Goal: Information Seeking & Learning: Learn about a topic

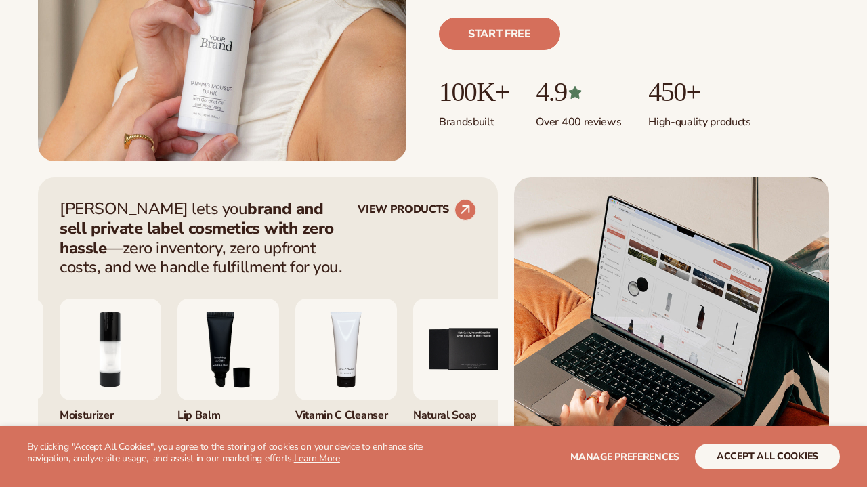
scroll to position [479, 0]
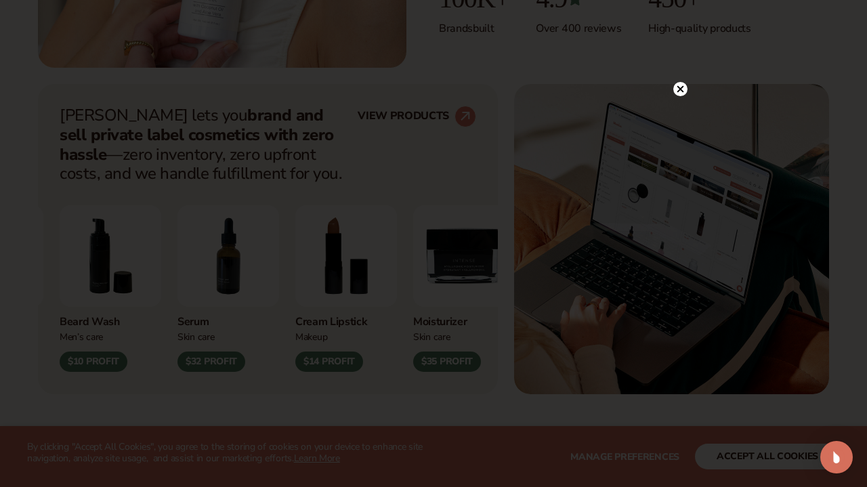
click at [681, 90] on icon at bounding box center [680, 89] width 7 height 7
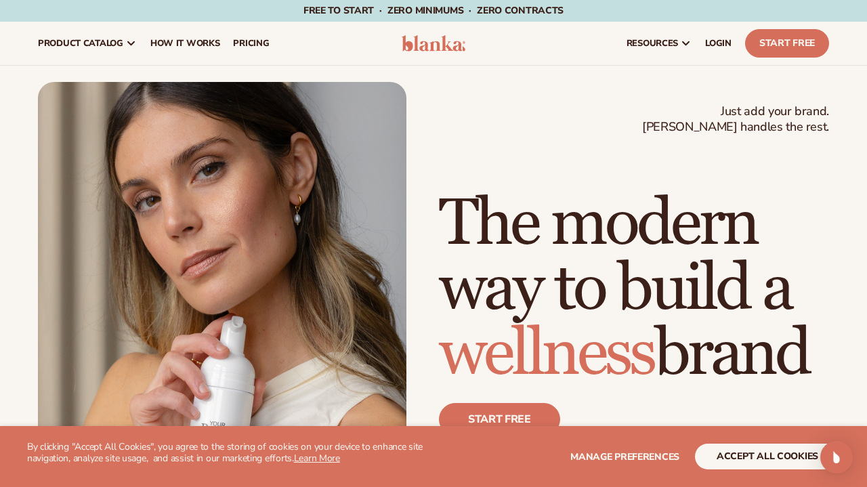
scroll to position [0, 0]
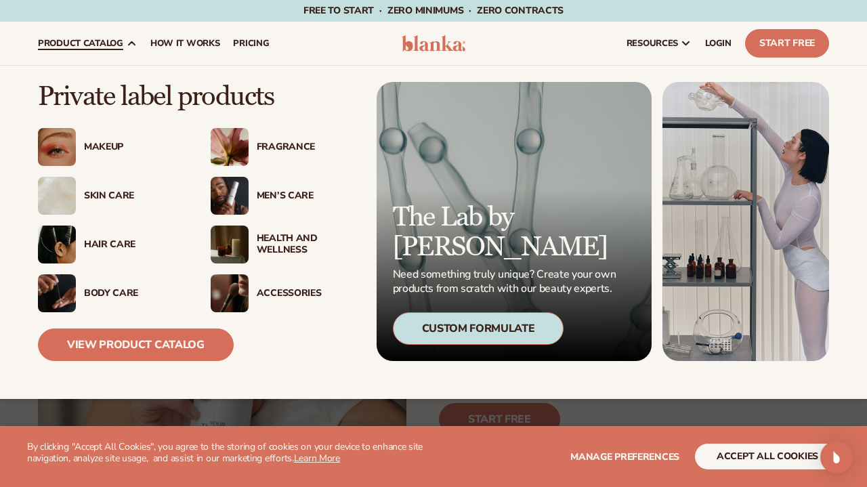
click at [105, 147] on div "Makeup" at bounding box center [134, 148] width 100 height 12
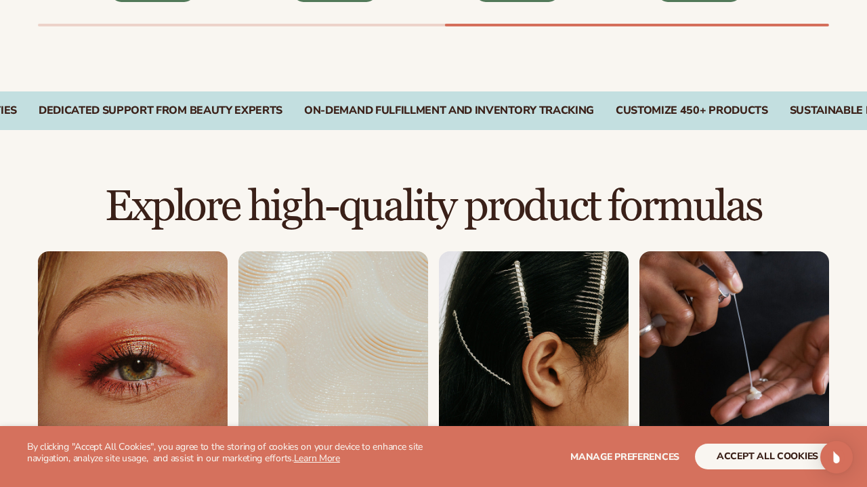
scroll to position [817, 0]
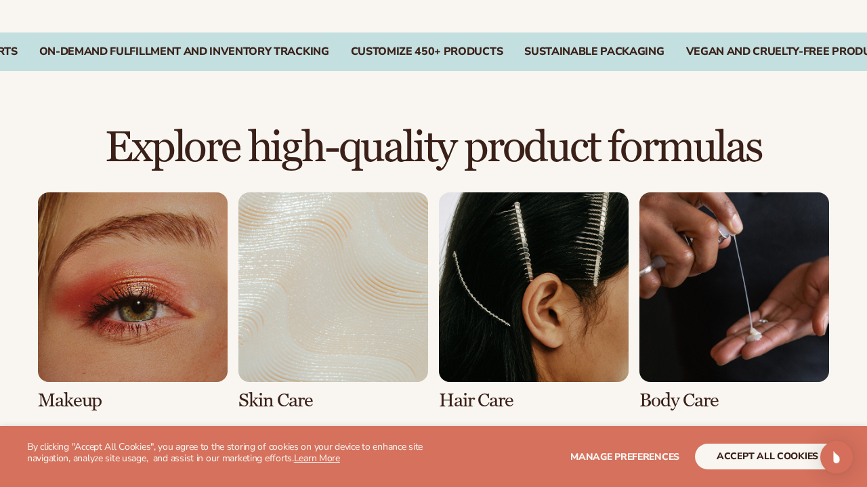
click at [133, 321] on link "1 / 8" at bounding box center [133, 301] width 190 height 219
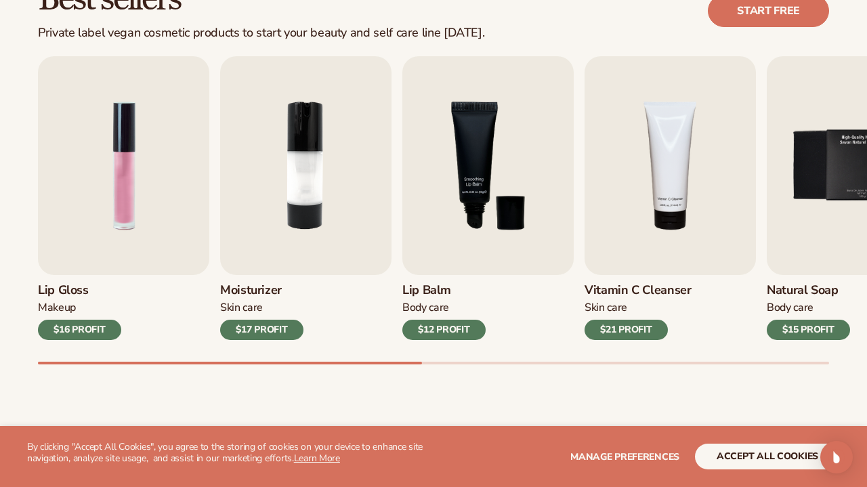
scroll to position [430, 0]
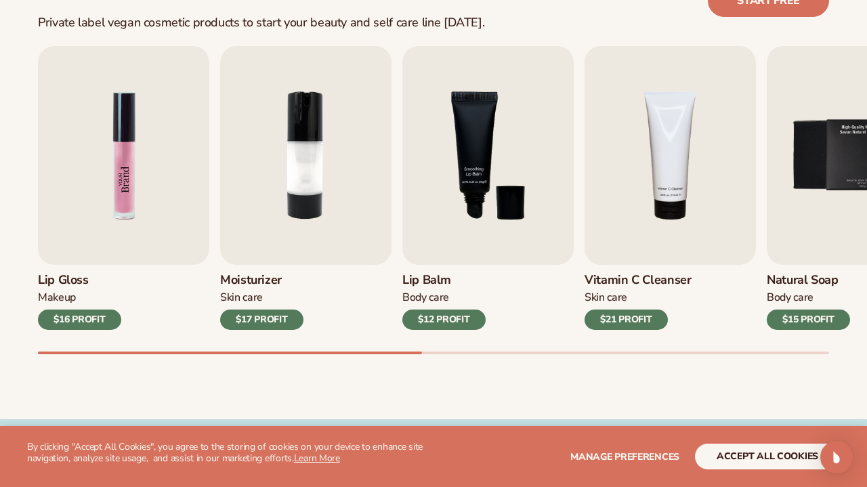
click at [145, 167] on img "1 / 9" at bounding box center [123, 155] width 171 height 219
click at [96, 175] on img "1 / 9" at bounding box center [123, 155] width 171 height 219
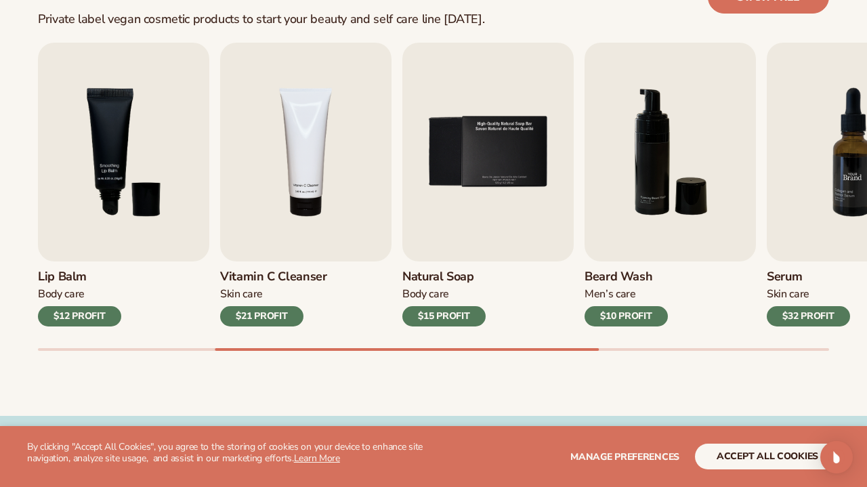
scroll to position [433, 0]
